Goal: Task Accomplishment & Management: Complete application form

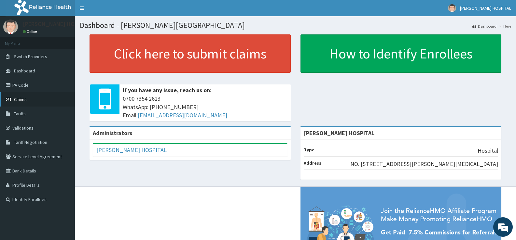
click at [20, 100] on span "Claims" at bounding box center [20, 100] width 13 height 6
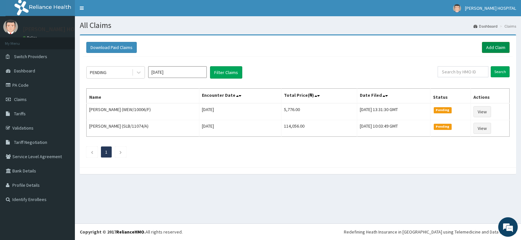
click at [490, 46] on link "Add Claim" at bounding box center [496, 47] width 28 height 11
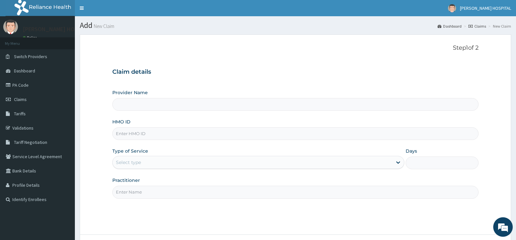
type input "[PERSON_NAME] HOSPITAL"
click at [28, 87] on link "PA Code" at bounding box center [37, 85] width 75 height 14
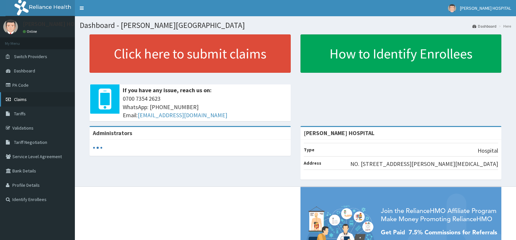
click at [28, 101] on link "Claims" at bounding box center [37, 99] width 75 height 14
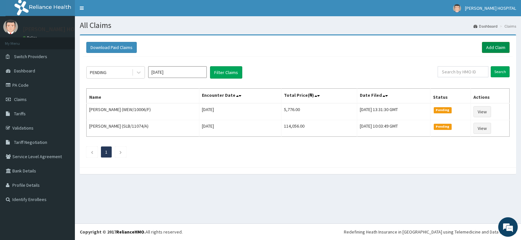
click at [494, 48] on link "Add Claim" at bounding box center [496, 47] width 28 height 11
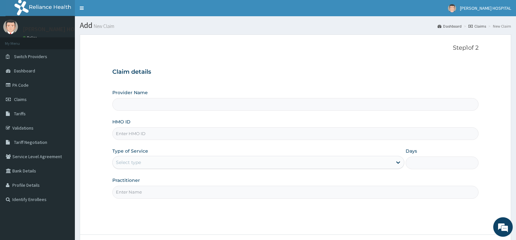
type input "[PERSON_NAME] HOSPITAL"
click at [215, 141] on div "Provider Name SANDRA HOSPITAL HMO ID Type of Service Select type Days Practitio…" at bounding box center [295, 143] width 366 height 109
click at [209, 136] on input "HMO ID" at bounding box center [295, 134] width 366 height 13
paste input "WEW/10006/F"
type input "WEW/10006/F"
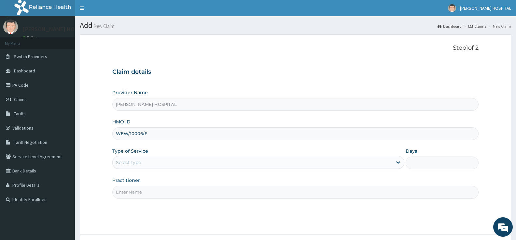
click at [197, 162] on div "Select type" at bounding box center [252, 162] width 279 height 10
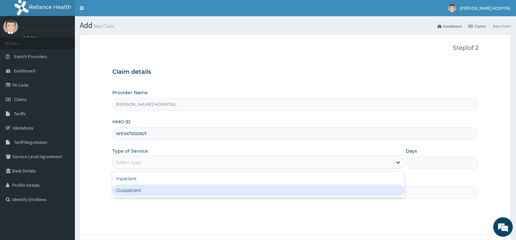
click at [156, 187] on div "Outpatient" at bounding box center [258, 191] width 292 height 12
type input "1"
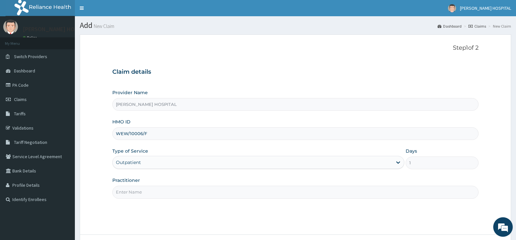
click at [136, 191] on input "Practitioner" at bounding box center [295, 192] width 366 height 13
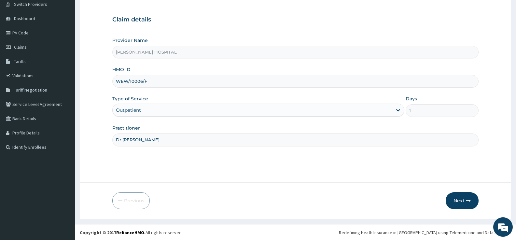
scroll to position [53, 0]
type input "Dr Tony"
click at [460, 203] on button "Next" at bounding box center [461, 200] width 33 height 17
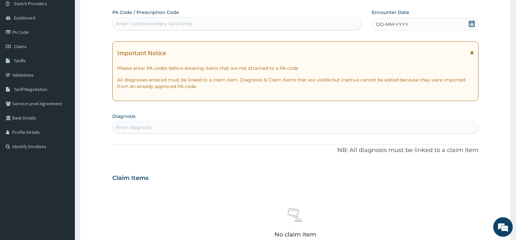
click at [472, 52] on icon at bounding box center [472, 52] width 4 height 5
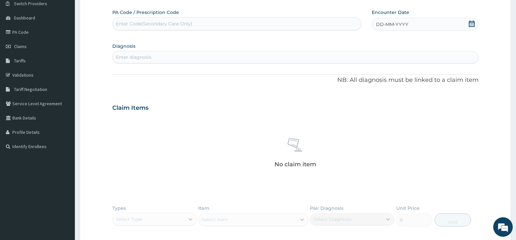
click at [472, 21] on icon at bounding box center [472, 24] width 6 height 7
click at [377, 87] on div "13" at bounding box center [376, 87] width 10 height 10
click at [171, 54] on div "Enter diagnosis" at bounding box center [295, 57] width 365 height 10
type input "tonsil"
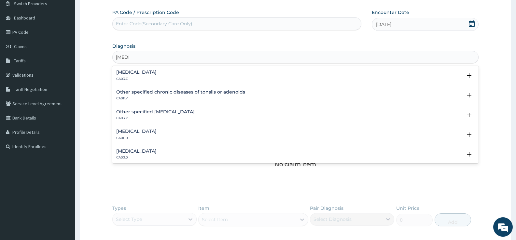
click at [157, 71] on h4 "Acute tonsillitis, unspecified" at bounding box center [136, 72] width 40 height 5
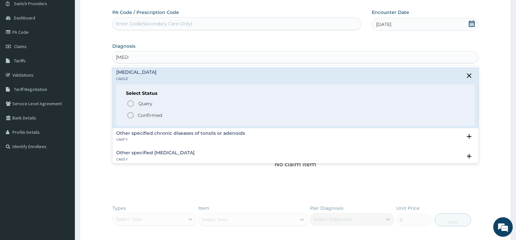
click at [131, 116] on icon "status option filled" at bounding box center [131, 116] width 8 height 8
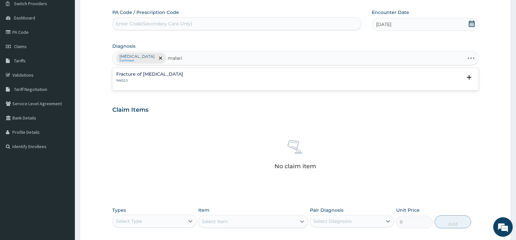
type input "[MEDICAL_DATA]"
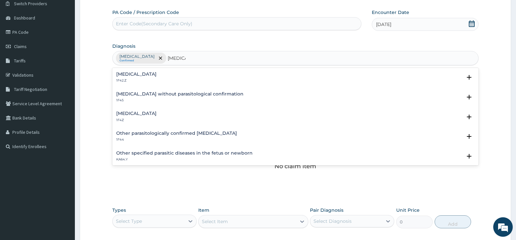
click at [141, 113] on h4 "[MEDICAL_DATA]" at bounding box center [136, 113] width 40 height 5
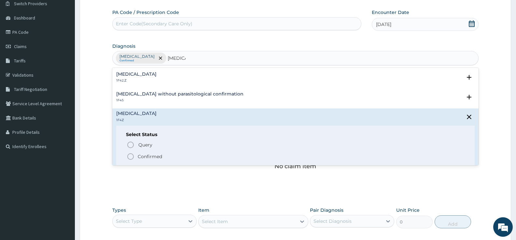
click at [130, 156] on icon "status option filled" at bounding box center [131, 157] width 8 height 8
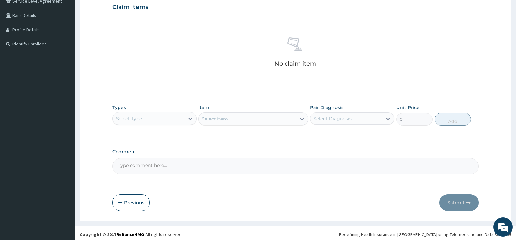
scroll to position [158, 0]
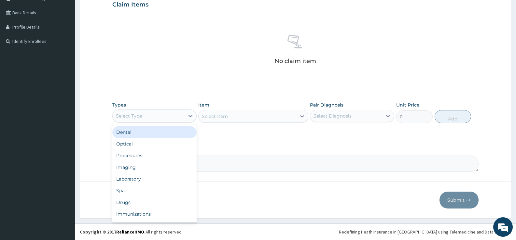
click at [176, 118] on div "Select Type" at bounding box center [149, 116] width 72 height 10
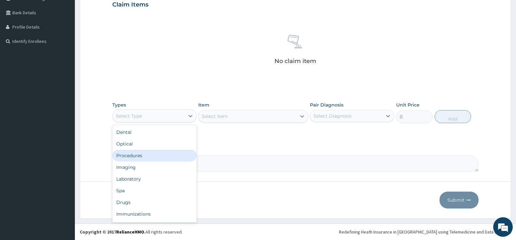
click at [138, 158] on div "Procedures" at bounding box center [154, 156] width 84 height 12
click at [185, 116] on div at bounding box center [191, 116] width 12 height 12
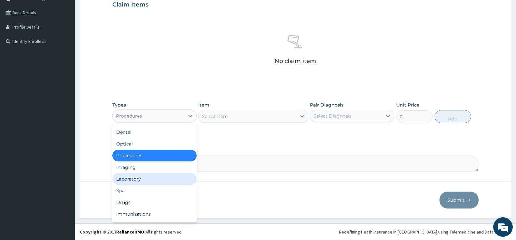
click at [121, 178] on div "Laboratory" at bounding box center [154, 179] width 84 height 12
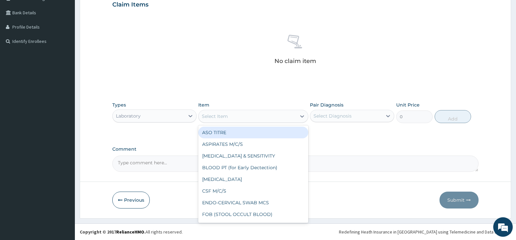
click at [264, 115] on div "Select Item" at bounding box center [246, 116] width 97 height 10
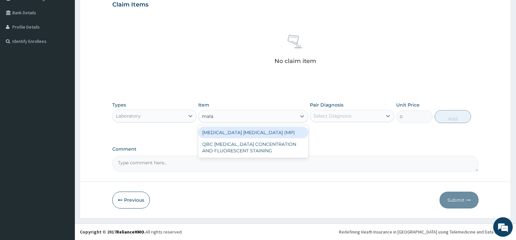
type input "malar"
click at [248, 132] on div "MALARIA PARASITE (MP)" at bounding box center [253, 133] width 110 height 12
type input "1400"
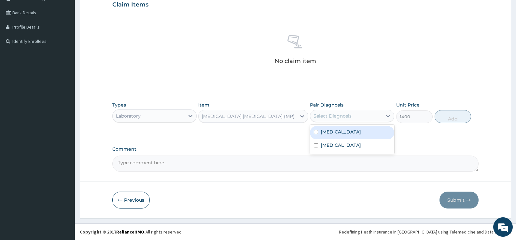
click at [336, 114] on div "Select Diagnosis" at bounding box center [332, 116] width 38 height 7
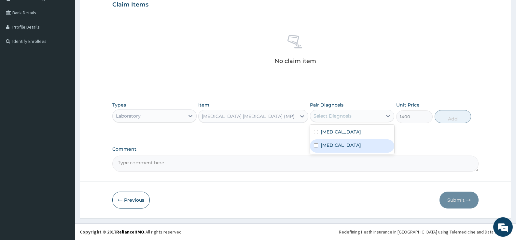
click at [315, 144] on input "checkbox" at bounding box center [316, 146] width 4 height 4
checkbox input "true"
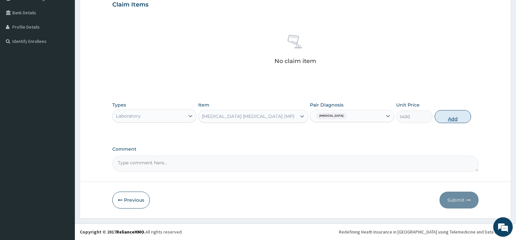
click at [455, 117] on button "Add" at bounding box center [452, 116] width 36 height 13
type input "0"
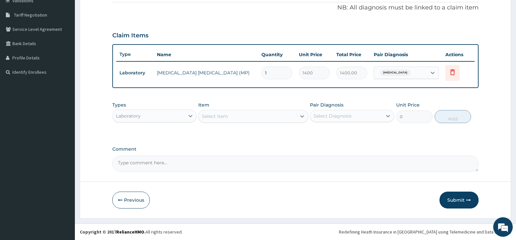
click at [283, 92] on div "PA Code / Prescription Code Enter Code(Secondary Care Only) Encounter Date 13-1…" at bounding box center [295, 54] width 366 height 238
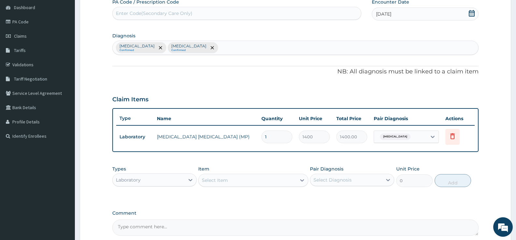
scroll to position [62, 0]
click at [193, 14] on div "Enter Code(Secondary Care Only)" at bounding box center [237, 14] width 248 height 10
paste input "PA/646329"
type input "PA/646329"
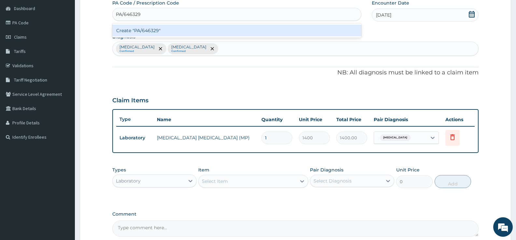
click at [181, 32] on div "Create "PA/646329"" at bounding box center [236, 31] width 249 height 12
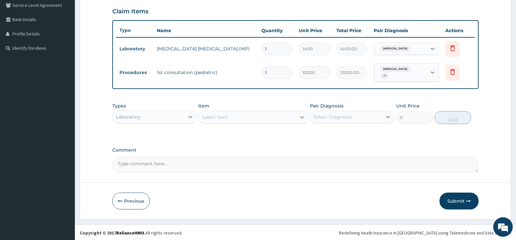
scroll to position [153, 0]
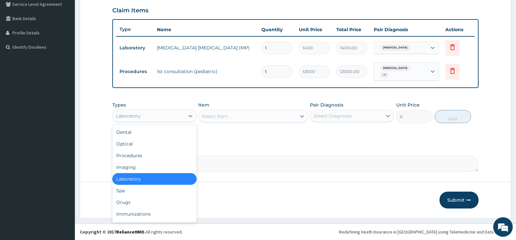
click at [177, 116] on div "Laboratory" at bounding box center [149, 116] width 72 height 10
click at [126, 203] on div "Drugs" at bounding box center [154, 203] width 84 height 12
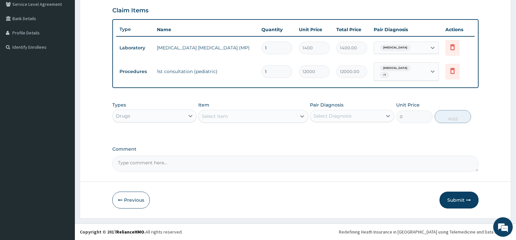
click at [250, 117] on div "Select Item" at bounding box center [246, 116] width 97 height 10
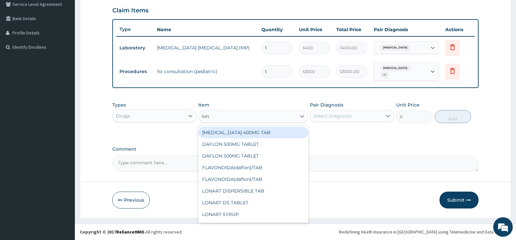
type input "lona"
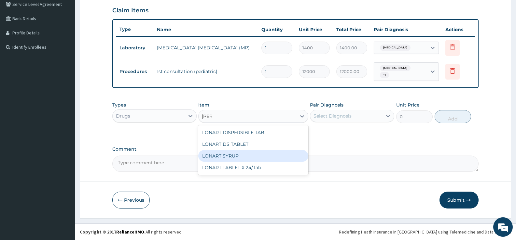
click at [226, 157] on div "LONART SYRUP" at bounding box center [253, 156] width 110 height 12
type input "1260"
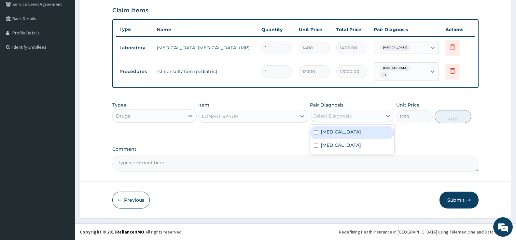
click at [336, 119] on div "Select Diagnosis" at bounding box center [332, 116] width 38 height 7
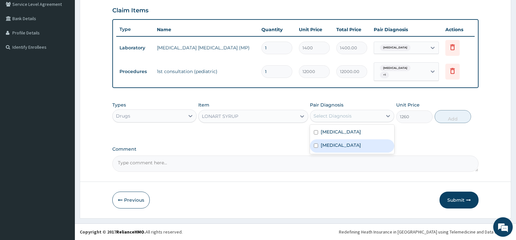
click at [316, 146] on input "checkbox" at bounding box center [316, 146] width 4 height 4
checkbox input "true"
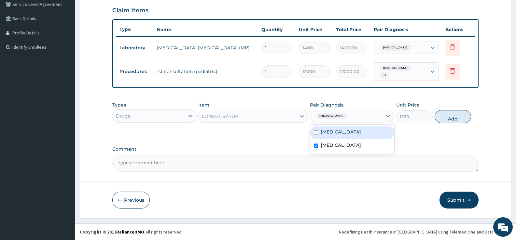
click at [448, 118] on button "Add" at bounding box center [452, 116] width 36 height 13
type input "0"
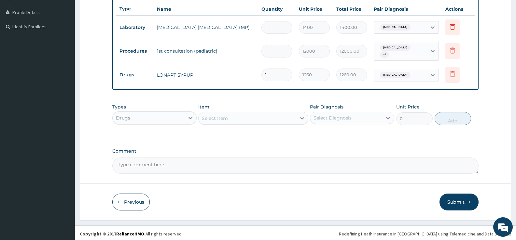
scroll to position [175, 0]
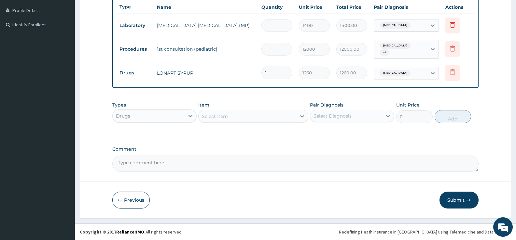
click at [255, 120] on div "Select Item" at bounding box center [246, 116] width 97 height 10
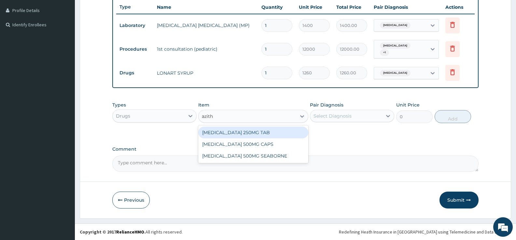
type input "azit"
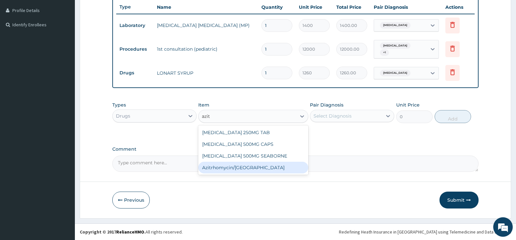
click at [222, 165] on div "Azitrhomycin/SYR" at bounding box center [253, 168] width 110 height 12
type input "1386"
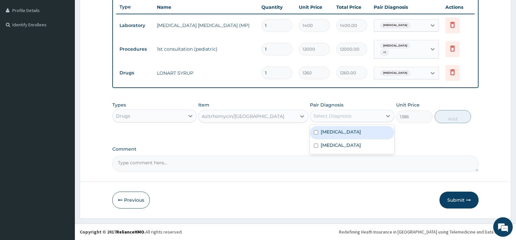
click at [350, 119] on div "Select Diagnosis" at bounding box center [332, 116] width 38 height 7
click at [315, 133] on input "checkbox" at bounding box center [316, 132] width 4 height 4
checkbox input "true"
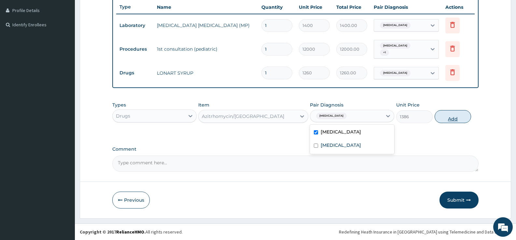
click at [452, 118] on button "Add" at bounding box center [452, 116] width 36 height 13
type input "0"
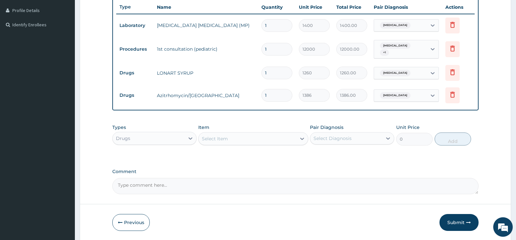
scroll to position [198, 0]
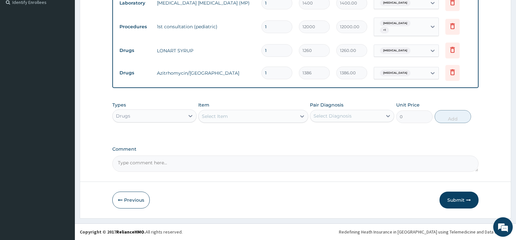
click at [226, 117] on div "Select Item" at bounding box center [215, 116] width 26 height 7
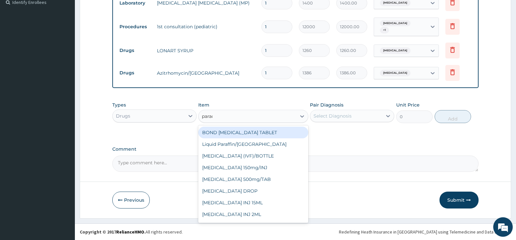
type input "parace"
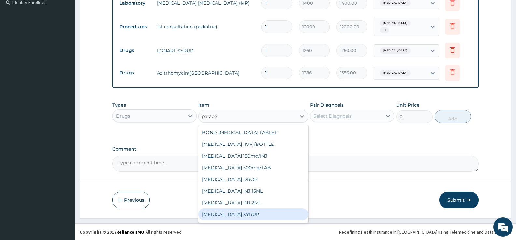
click at [229, 213] on div "PARACETAMOL SYRUP" at bounding box center [253, 215] width 110 height 12
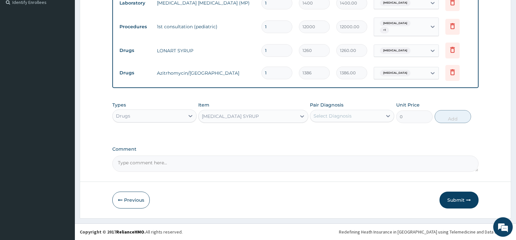
type input "315"
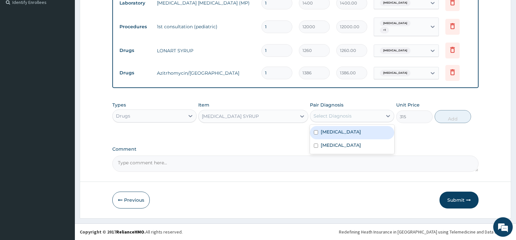
click at [359, 120] on div "Select Diagnosis" at bounding box center [346, 116] width 72 height 10
click at [315, 133] on input "checkbox" at bounding box center [316, 132] width 4 height 4
checkbox input "true"
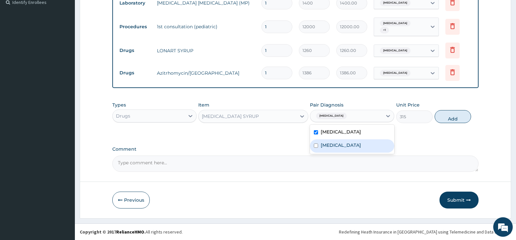
click at [315, 148] on input "checkbox" at bounding box center [316, 146] width 4 height 4
checkbox input "true"
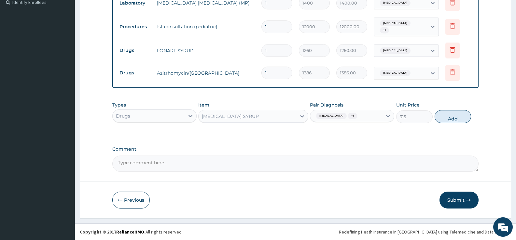
click at [454, 119] on button "Add" at bounding box center [452, 116] width 36 height 13
type input "0"
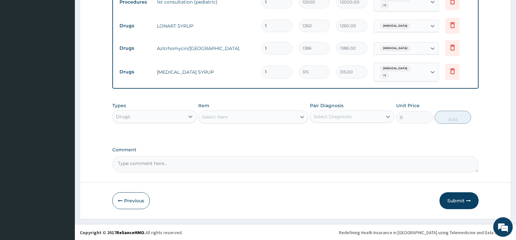
scroll to position [223, 0]
click at [454, 199] on button "Submit" at bounding box center [458, 200] width 39 height 17
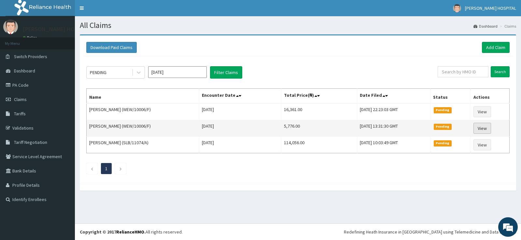
click at [484, 129] on link "View" at bounding box center [482, 128] width 18 height 11
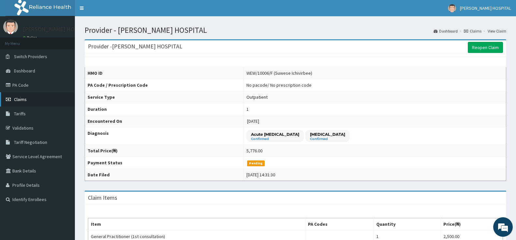
click at [19, 98] on span "Claims" at bounding box center [20, 100] width 13 height 6
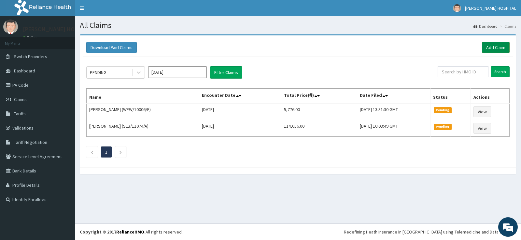
click at [493, 46] on link "Add Claim" at bounding box center [496, 47] width 28 height 11
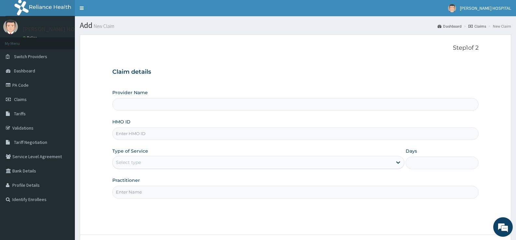
type input "[PERSON_NAME] HOSPITAL"
click at [151, 136] on input "HMO ID" at bounding box center [295, 134] width 366 height 13
paste input "WEW/10006/D"
type input "WEW/10006/D"
click at [166, 170] on div "Provider Name SANDRA HOSPITAL HMO ID WEW/10006/D Type of Service Select type Da…" at bounding box center [295, 143] width 366 height 109
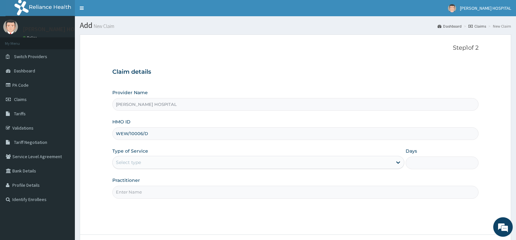
click at [171, 166] on div "Select type" at bounding box center [252, 162] width 279 height 10
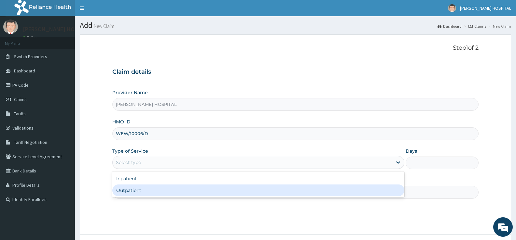
click at [140, 190] on div "Outpatient" at bounding box center [258, 191] width 292 height 12
type input "1"
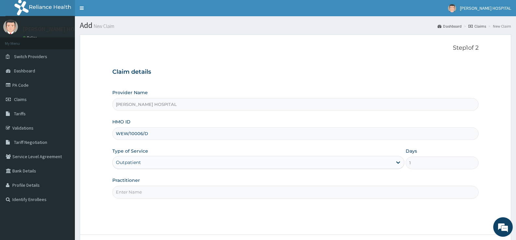
click at [165, 193] on input "Practitioner" at bounding box center [295, 192] width 366 height 13
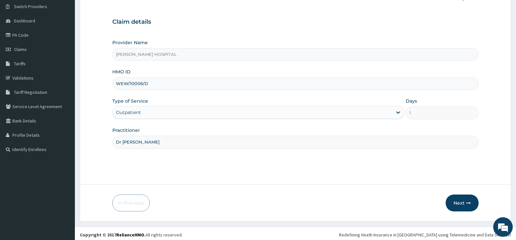
scroll to position [53, 0]
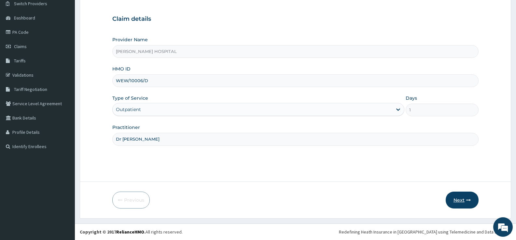
type input "Dr Tony"
click at [469, 202] on icon "button" at bounding box center [468, 200] width 5 height 5
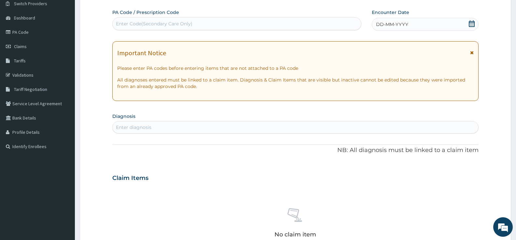
click at [471, 25] on icon at bounding box center [471, 24] width 7 height 7
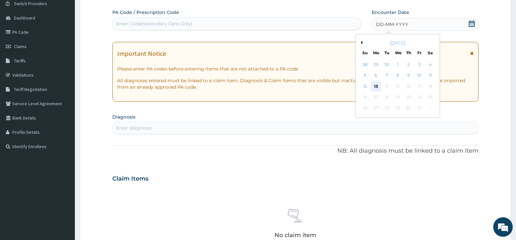
click at [377, 85] on div "13" at bounding box center [376, 87] width 10 height 10
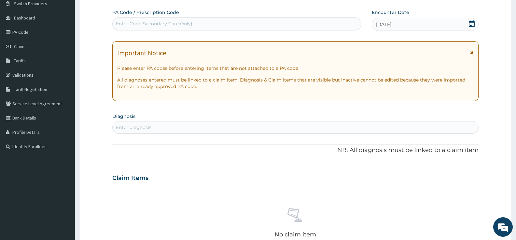
click at [472, 54] on icon at bounding box center [472, 52] width 4 height 5
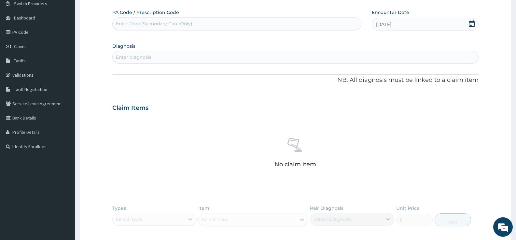
click at [239, 59] on div "Enter diagnosis" at bounding box center [295, 57] width 365 height 10
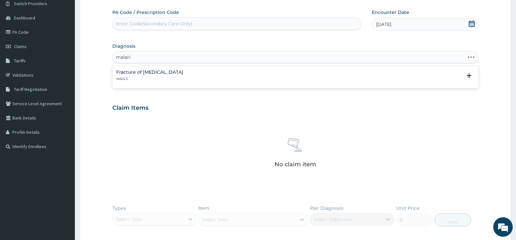
type input "malaria"
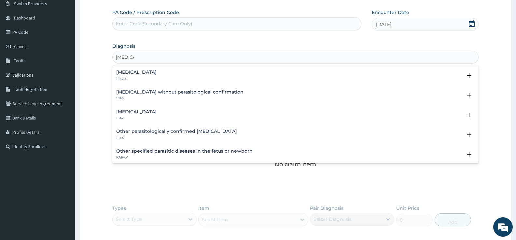
click at [135, 115] on h4 "Malaria, unspecified" at bounding box center [136, 112] width 40 height 5
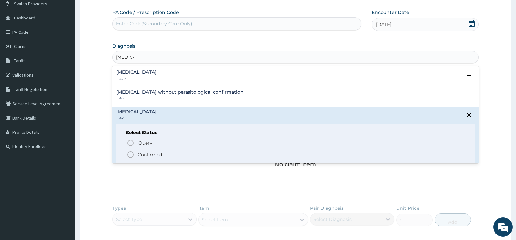
click at [130, 152] on icon "status option filled" at bounding box center [131, 155] width 8 height 8
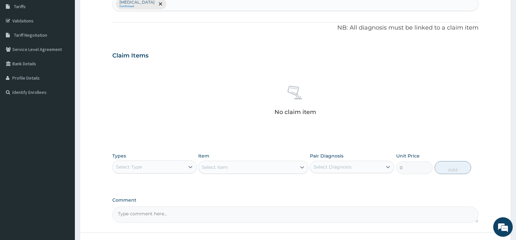
scroll to position [158, 0]
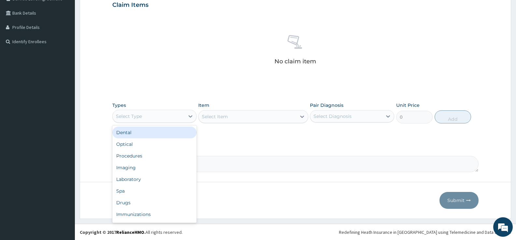
click at [172, 116] on div "Select Type" at bounding box center [149, 116] width 72 height 10
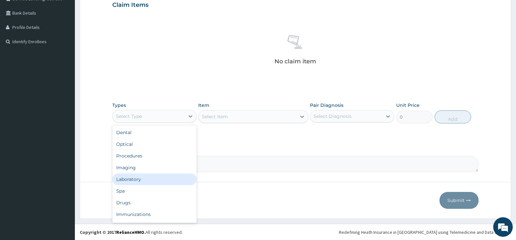
click at [144, 179] on div "Laboratory" at bounding box center [154, 180] width 84 height 12
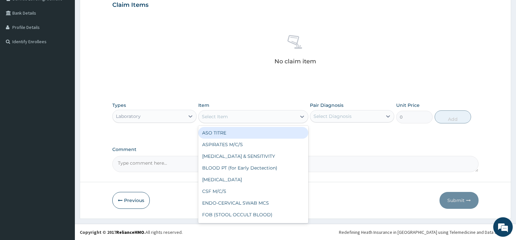
click at [260, 122] on div "Select Item" at bounding box center [246, 117] width 97 height 10
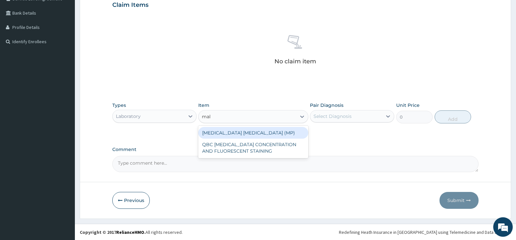
type input "mala"
click at [246, 134] on div "MALARIA PARASITE (MP)" at bounding box center [253, 133] width 110 height 12
type input "1400"
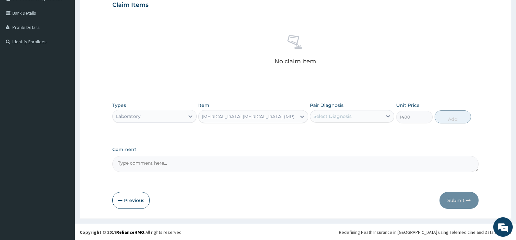
click at [332, 119] on div "Select Diagnosis" at bounding box center [332, 116] width 38 height 7
click at [316, 134] on input "checkbox" at bounding box center [316, 132] width 4 height 4
checkbox input "true"
click at [453, 116] on button "Add" at bounding box center [452, 117] width 36 height 13
type input "0"
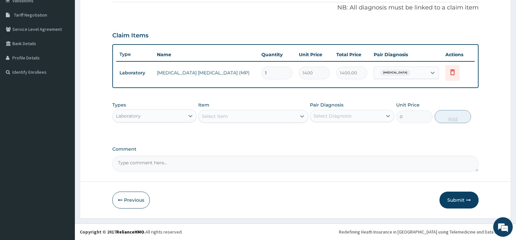
scroll to position [128, 0]
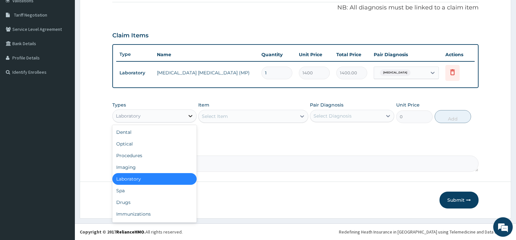
click at [185, 113] on div at bounding box center [191, 116] width 12 height 12
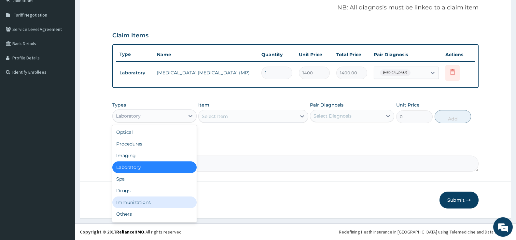
scroll to position [12, 0]
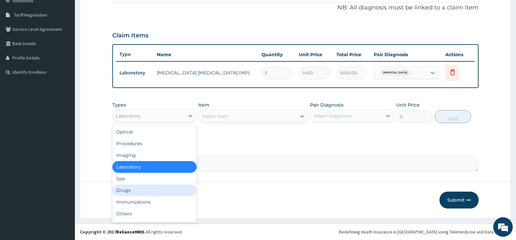
click at [135, 193] on div "Drugs" at bounding box center [154, 191] width 84 height 12
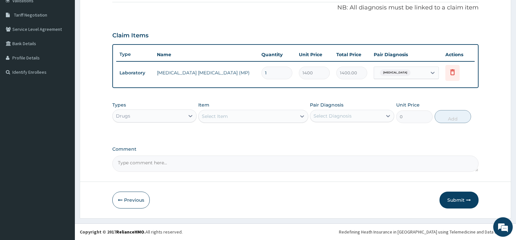
click at [247, 113] on div "Select Item" at bounding box center [246, 116] width 97 height 10
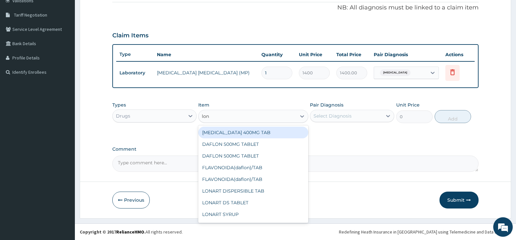
type input "lona"
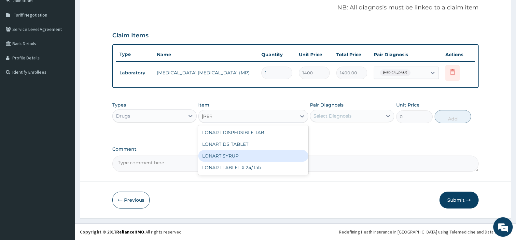
click at [224, 159] on div "LONART SYRUP" at bounding box center [253, 156] width 110 height 12
type input "1260"
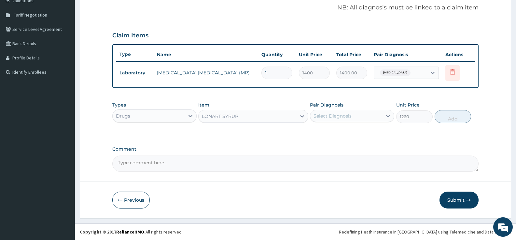
click at [354, 119] on div "Select Diagnosis" at bounding box center [346, 116] width 72 height 10
click at [316, 133] on input "checkbox" at bounding box center [316, 132] width 4 height 4
checkbox input "true"
click at [453, 120] on button "Add" at bounding box center [452, 116] width 36 height 13
type input "0"
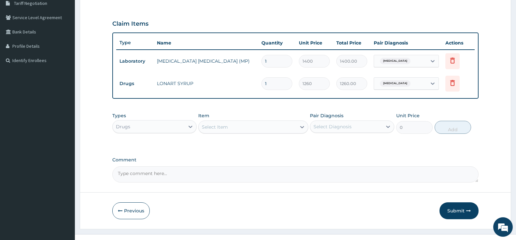
scroll to position [150, 0]
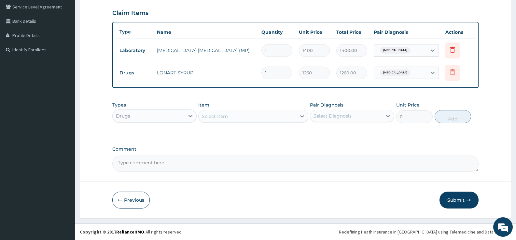
click at [225, 114] on div "Select Item" at bounding box center [215, 116] width 26 height 7
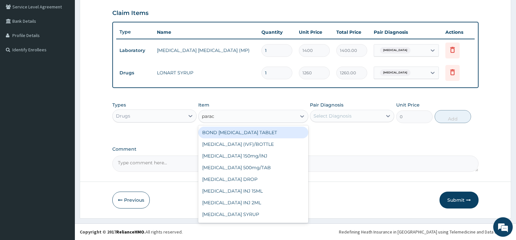
type input "parace"
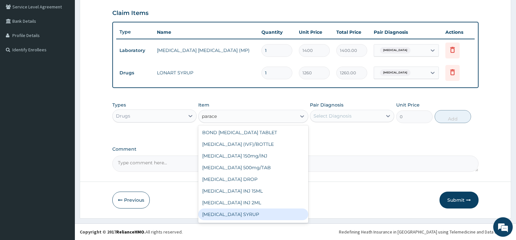
click at [227, 214] on div "PARACETAMOL SYRUP" at bounding box center [253, 215] width 110 height 12
type input "315"
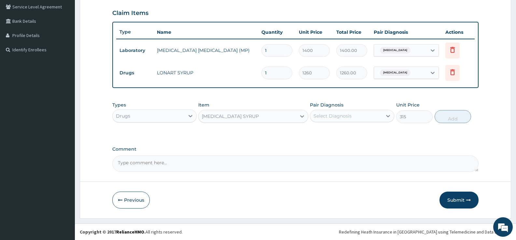
click at [339, 109] on div "Pair Diagnosis Select Diagnosis" at bounding box center [352, 112] width 84 height 21
click at [329, 114] on div "Select Diagnosis" at bounding box center [332, 116] width 38 height 7
click at [315, 132] on input "checkbox" at bounding box center [316, 132] width 4 height 4
checkbox input "true"
click at [452, 119] on button "Add" at bounding box center [452, 116] width 36 height 13
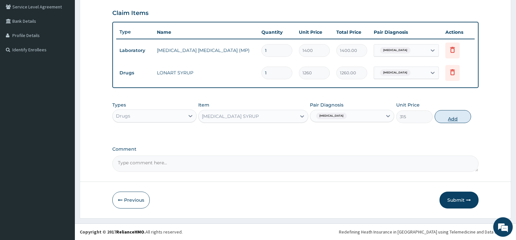
type input "0"
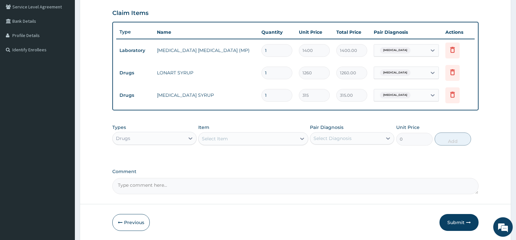
click at [217, 136] on div "Select Item" at bounding box center [215, 139] width 26 height 7
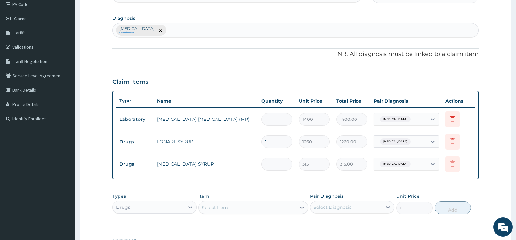
scroll to position [78, 0]
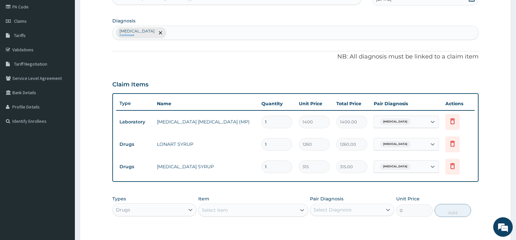
click at [191, 35] on div "Malaria, unspecified Confirmed" at bounding box center [295, 33] width 365 height 14
type input "tonsil"
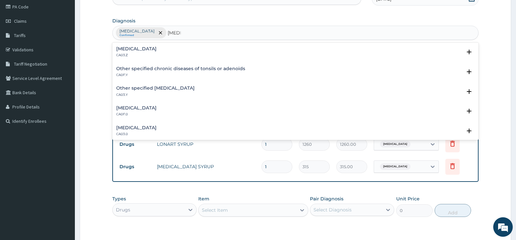
click at [156, 53] on div "Acute tonsillitis, unspecified CA03.Z" at bounding box center [136, 52] width 40 height 11
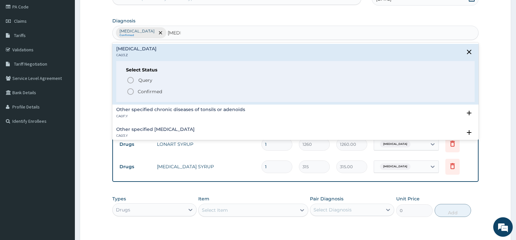
click at [131, 92] on icon "status option filled" at bounding box center [131, 92] width 8 height 8
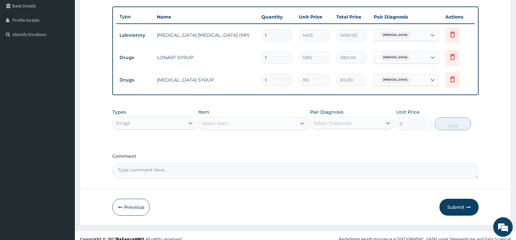
scroll to position [172, 0]
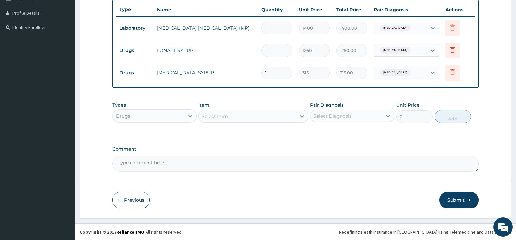
click at [226, 123] on div "Types Drugs Item Select Item Pair Diagnosis Select Diagnosis Unit Price 0 Add" at bounding box center [295, 113] width 366 height 28
click at [271, 121] on div "Select Item" at bounding box center [246, 116] width 97 height 10
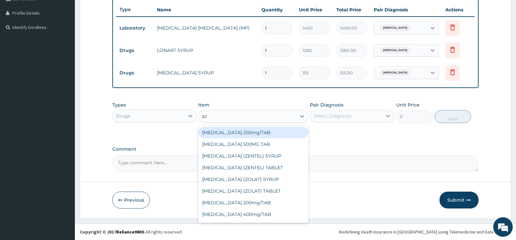
type input "azi"
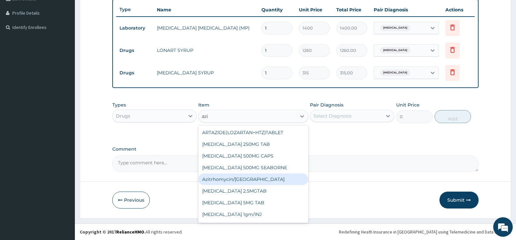
click at [228, 180] on div "Azitrhomycin/SYR" at bounding box center [253, 180] width 110 height 12
type input "1386"
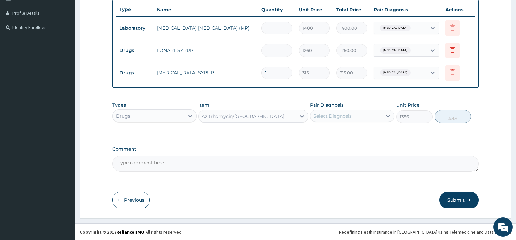
click at [352, 117] on div "Select Diagnosis" at bounding box center [346, 116] width 72 height 10
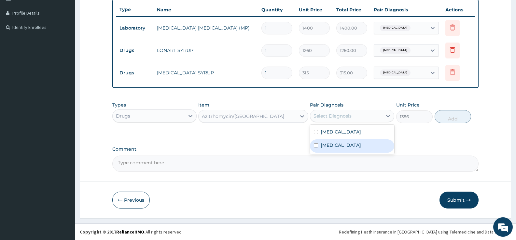
click at [315, 144] on input "checkbox" at bounding box center [316, 146] width 4 height 4
checkbox input "true"
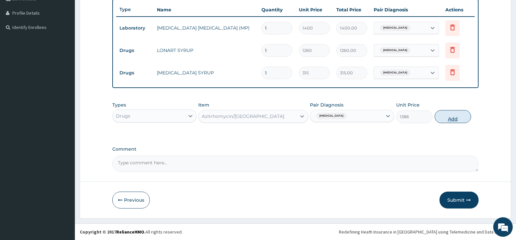
click at [456, 118] on button "Add" at bounding box center [452, 116] width 36 height 13
type input "0"
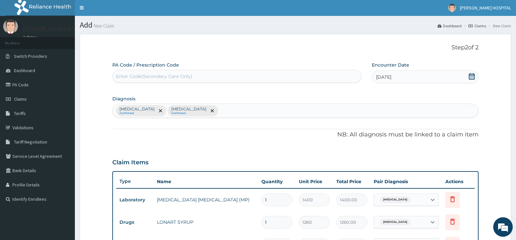
scroll to position [0, 0]
click at [213, 76] on div "Enter Code(Secondary Care Only)" at bounding box center [237, 77] width 248 height 10
paste input "PA/862451"
type input "PA/862451"
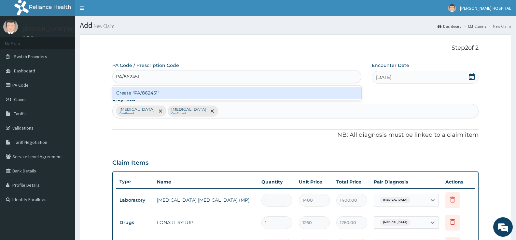
click at [193, 92] on div "Create "PA/862451"" at bounding box center [236, 93] width 249 height 12
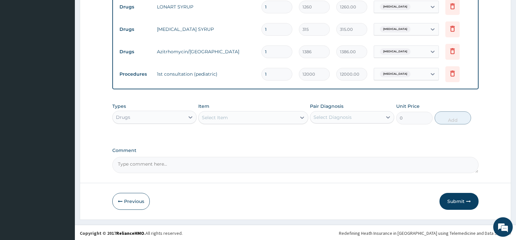
scroll to position [217, 0]
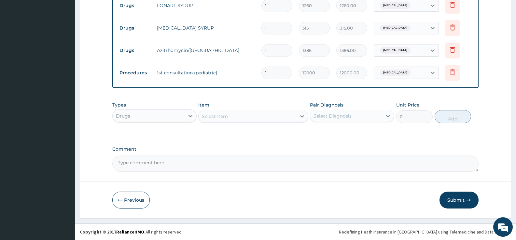
click at [459, 197] on button "Submit" at bounding box center [458, 200] width 39 height 17
